Goal: Task Accomplishment & Management: Use online tool/utility

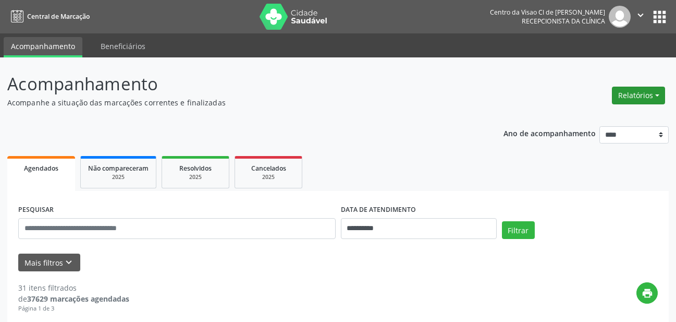
click at [624, 102] on button "Relatórios" at bounding box center [638, 96] width 53 height 18
click at [599, 115] on link "Agendamentos" at bounding box center [610, 118] width 112 height 15
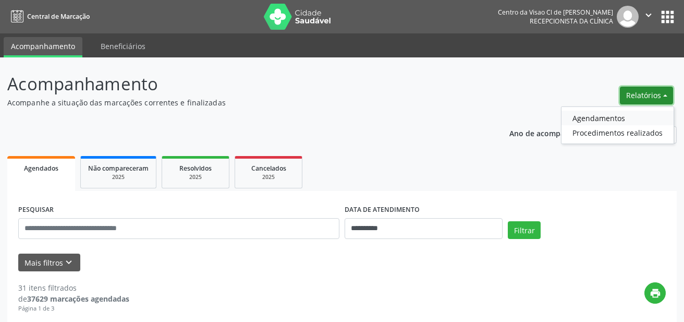
select select "*"
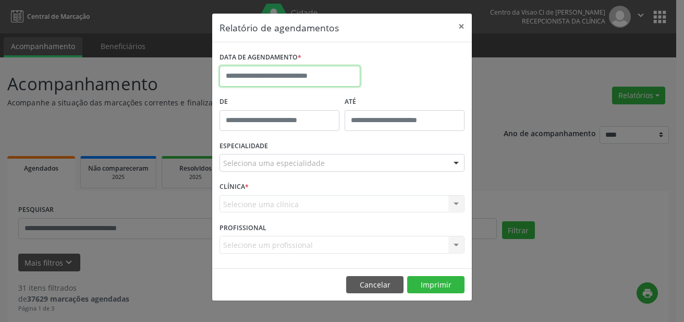
click at [260, 70] on input "text" at bounding box center [289, 76] width 141 height 21
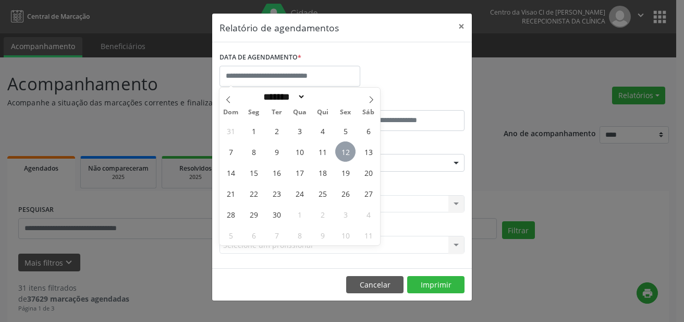
click at [340, 152] on span "12" at bounding box center [345, 151] width 20 height 20
type input "**********"
click at [340, 152] on span "12" at bounding box center [345, 151] width 20 height 20
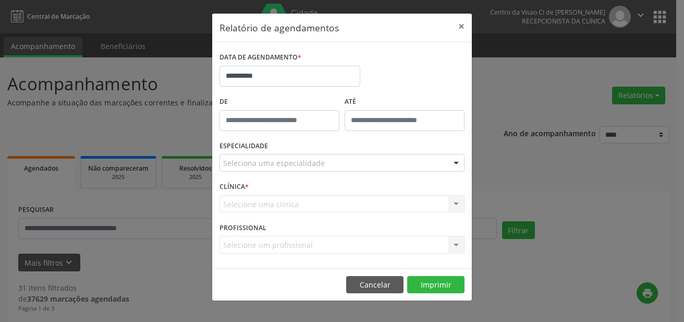
click at [332, 165] on div "Seleciona uma especialidade" at bounding box center [341, 163] width 245 height 18
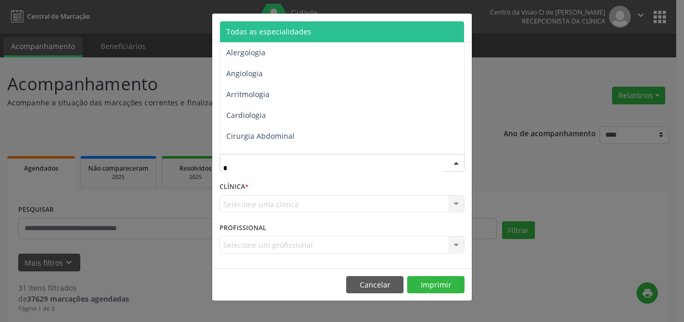
type input "**"
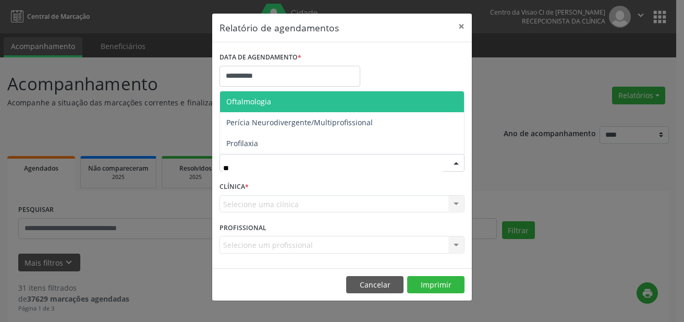
click at [263, 108] on span "Oftalmologia" at bounding box center [342, 101] width 244 height 21
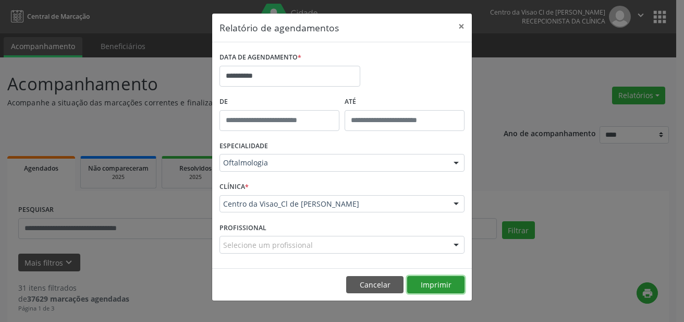
click at [428, 287] on button "Imprimir" at bounding box center [435, 285] width 57 height 18
